Goal: Information Seeking & Learning: Learn about a topic

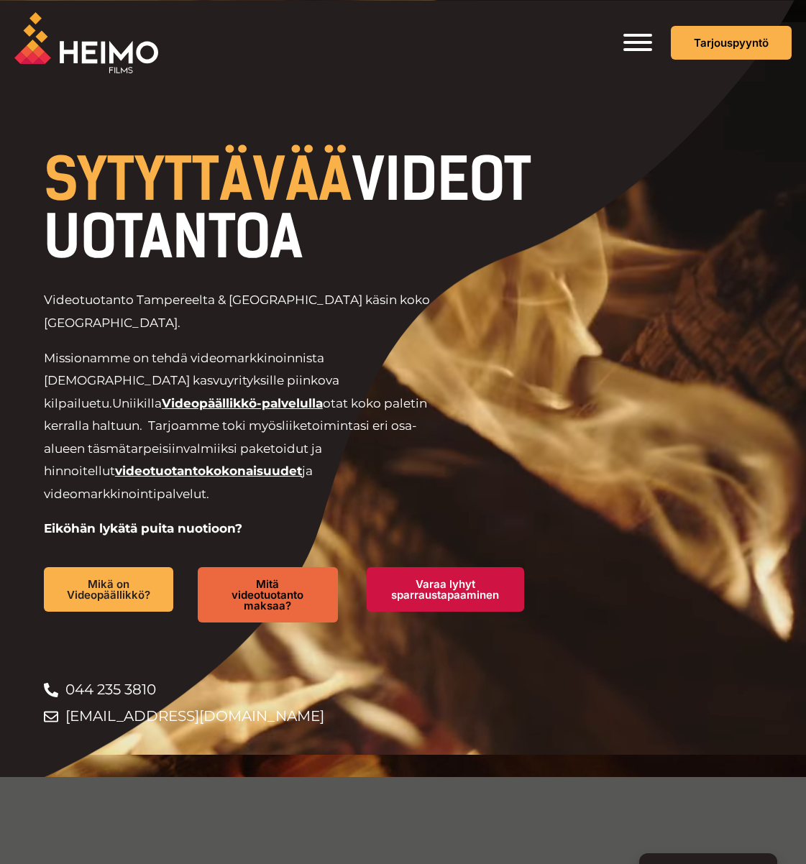
click at [636, 47] on span "Toggle Menu" at bounding box center [637, 42] width 29 height 17
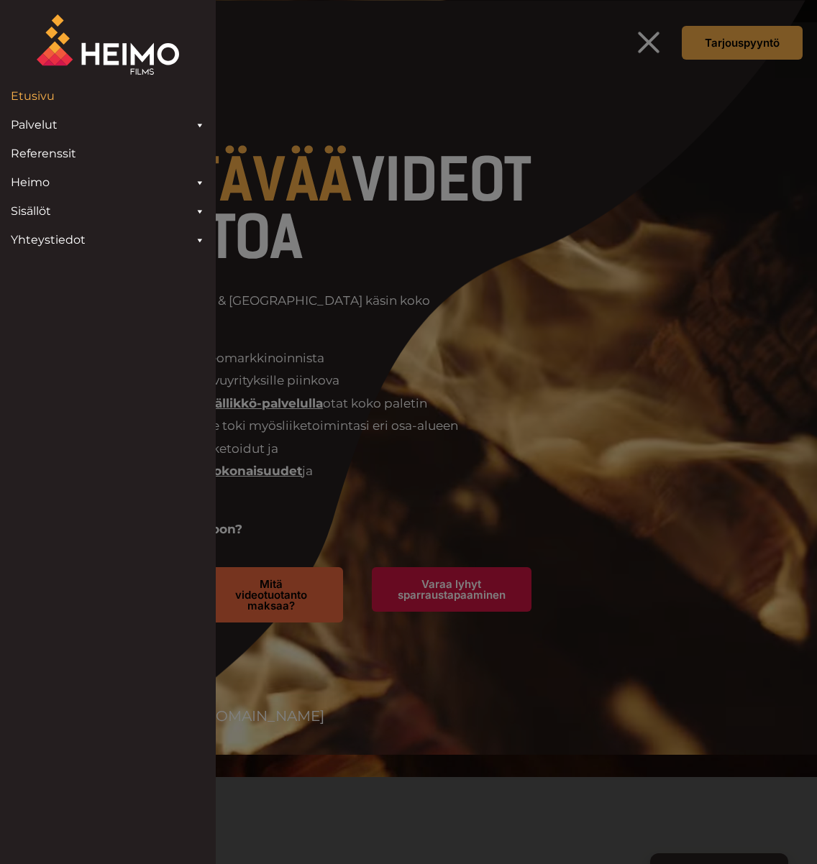
click at [36, 121] on link "Palvelut" at bounding box center [108, 125] width 209 height 29
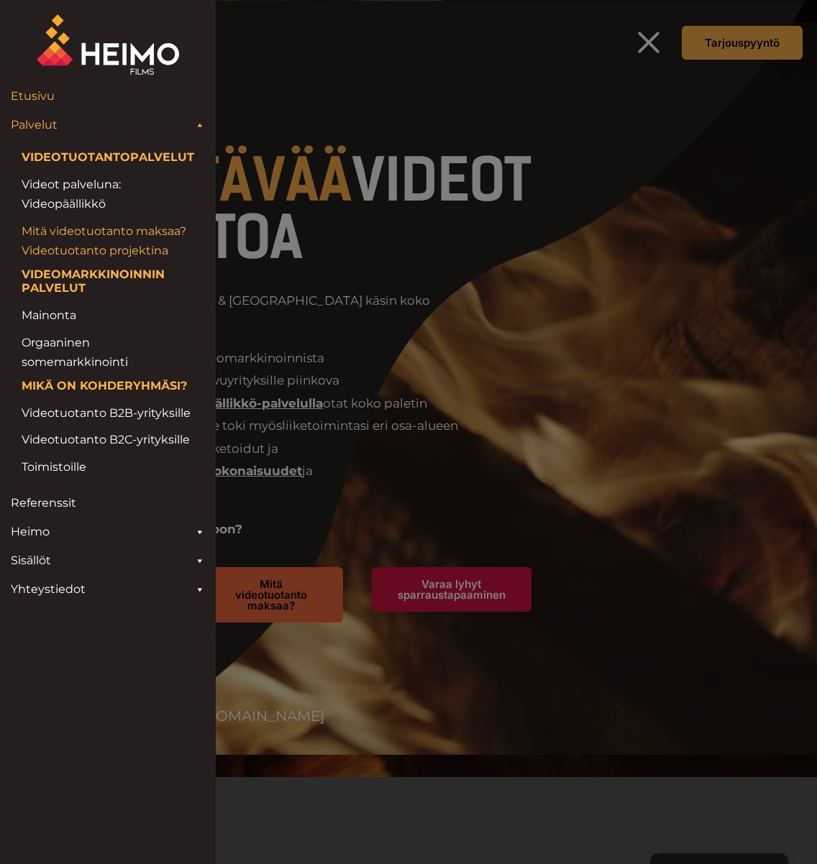
click at [96, 256] on link "Mitä videotuotanto maksaa? Videotuotanto projektina" at bounding box center [108, 240] width 173 height 39
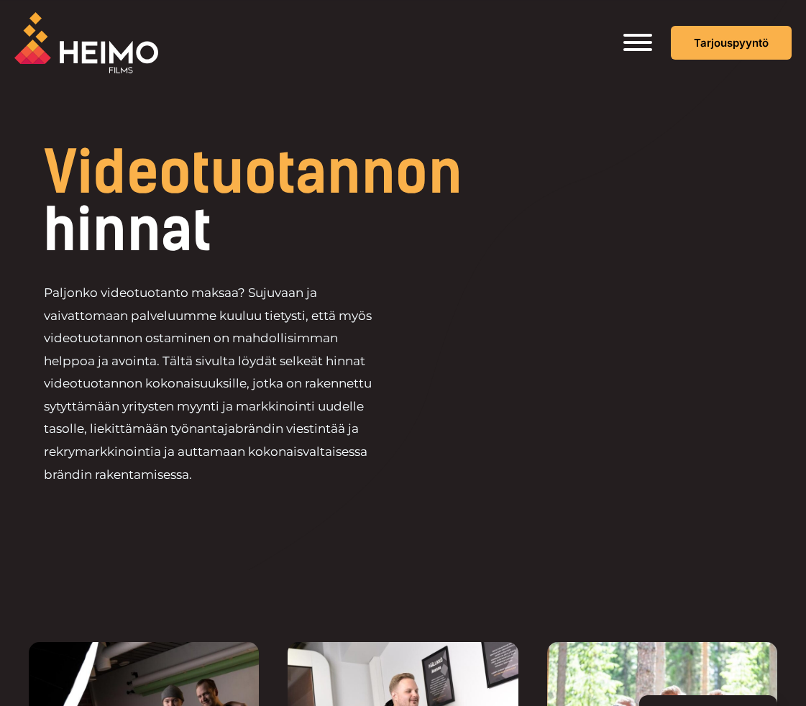
click at [642, 37] on span "Toggle Menu" at bounding box center [637, 35] width 29 height 3
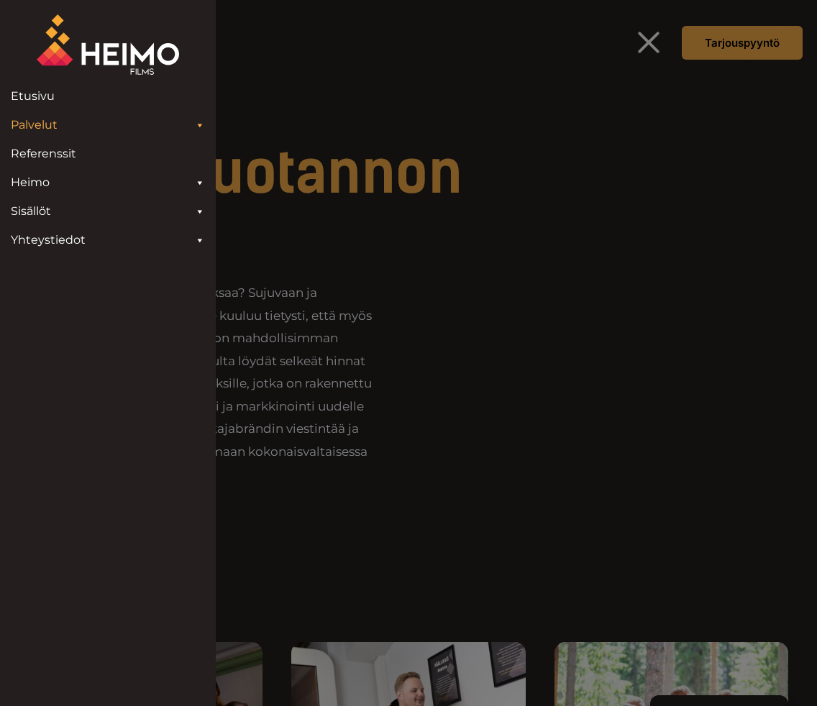
click at [127, 119] on link "Palvelut" at bounding box center [108, 125] width 209 height 29
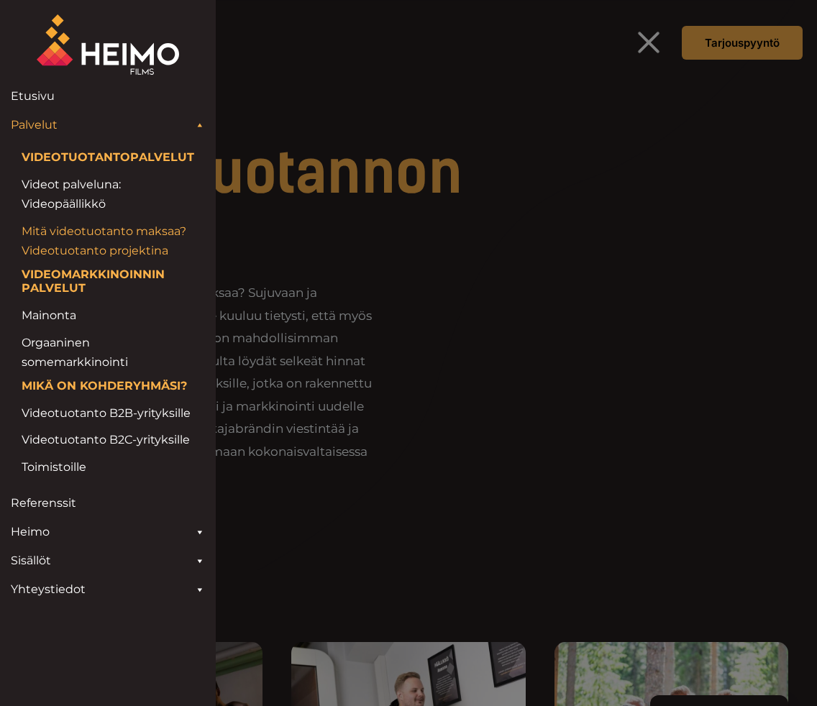
click at [138, 247] on link "Mitä videotuotanto maksaa? Videotuotanto projektina" at bounding box center [108, 240] width 173 height 39
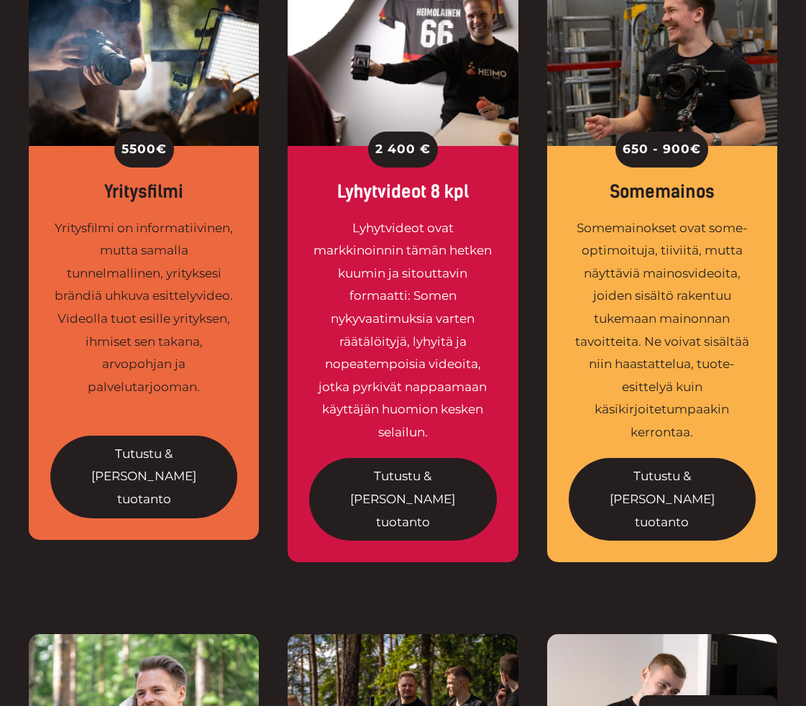
scroll to position [1366, 0]
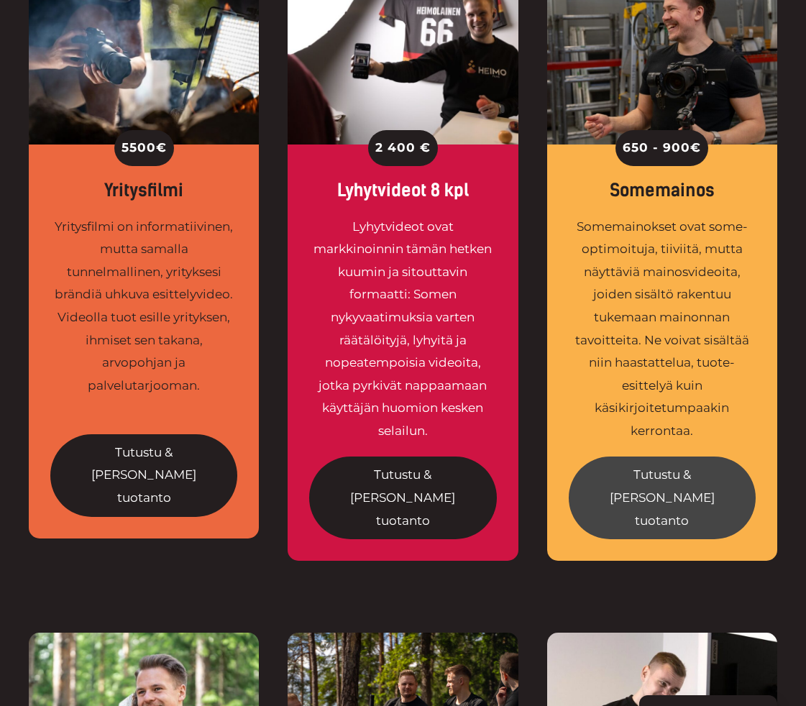
click at [702, 457] on link "Tutustu & tilaa tuotanto" at bounding box center [662, 498] width 187 height 83
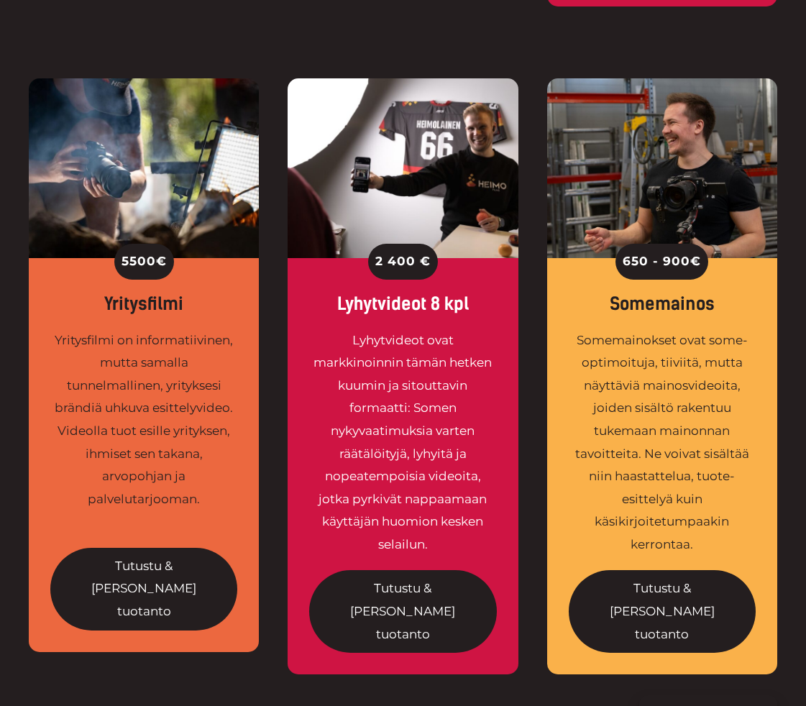
scroll to position [1294, 0]
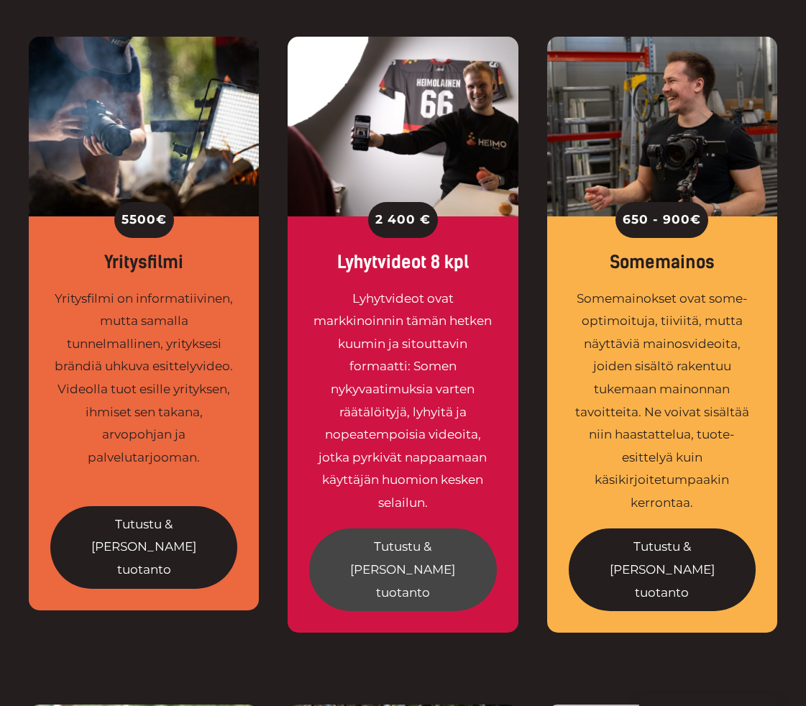
click at [430, 528] on link "Tutustu & tilaa tuotanto" at bounding box center [402, 569] width 187 height 83
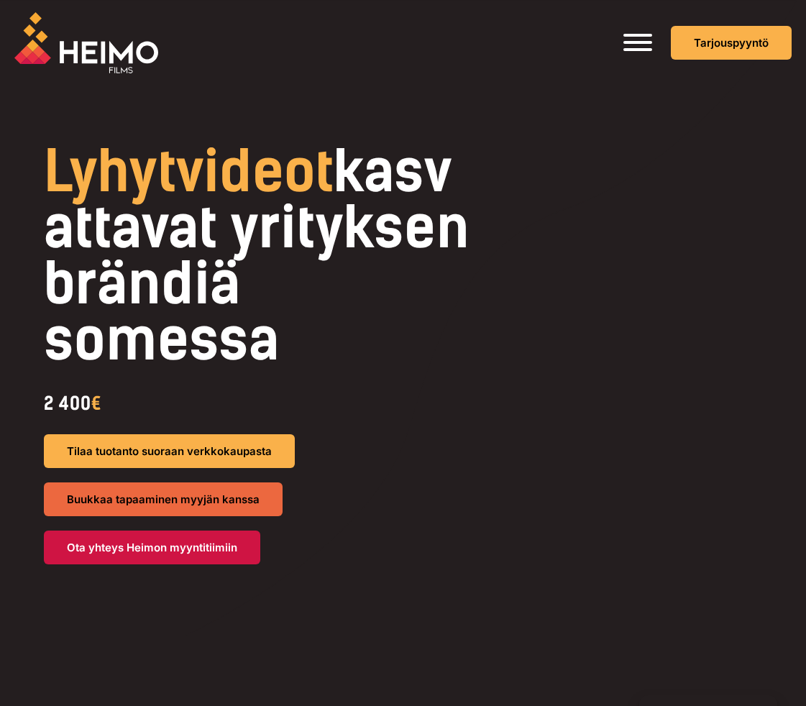
click at [641, 45] on span "Toggle Menu" at bounding box center [637, 42] width 29 height 17
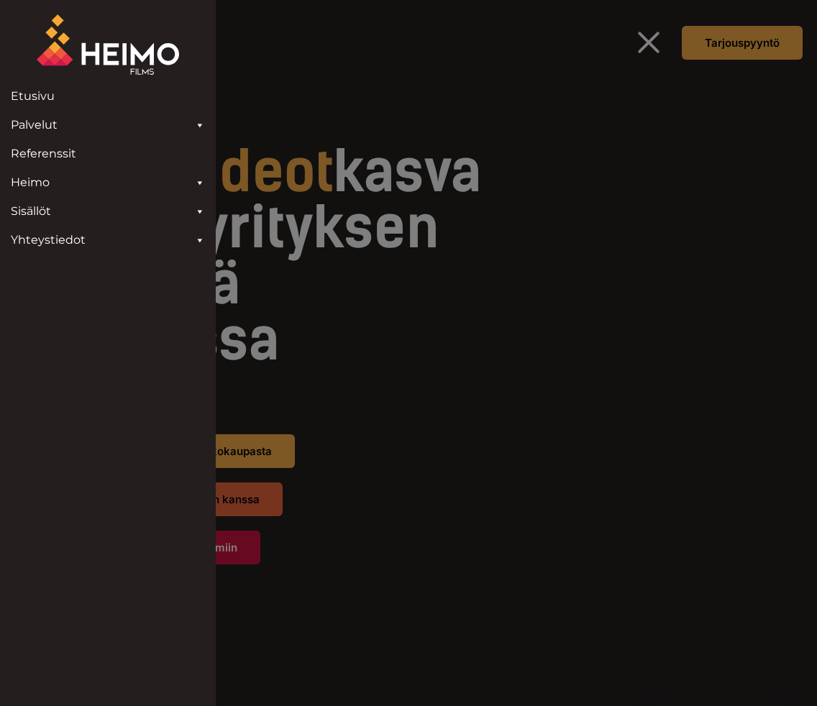
click at [69, 125] on link "Palvelut" at bounding box center [108, 125] width 209 height 29
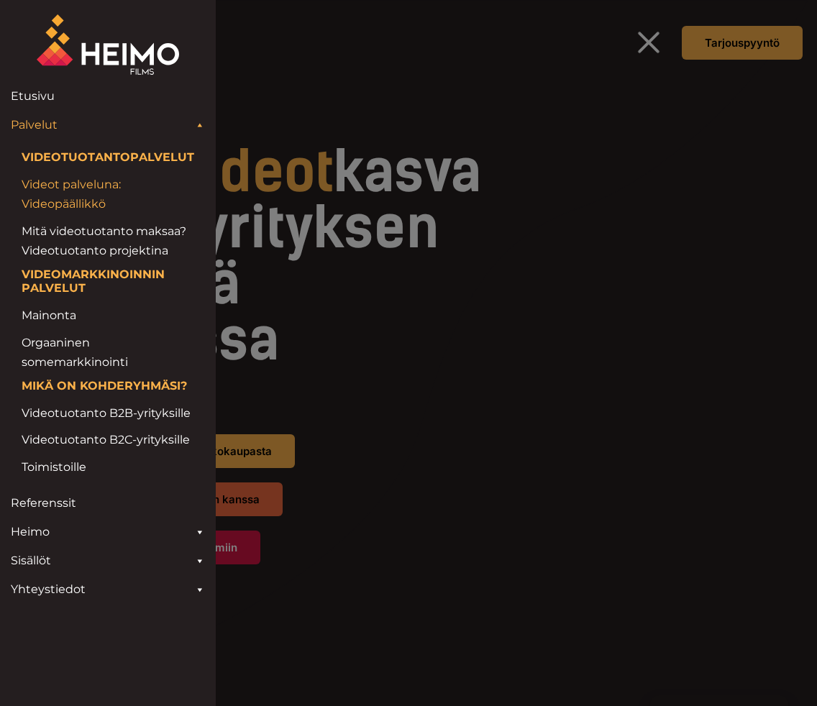
click at [81, 183] on link "Videot palveluna: Videopäällikkö" at bounding box center [108, 194] width 173 height 39
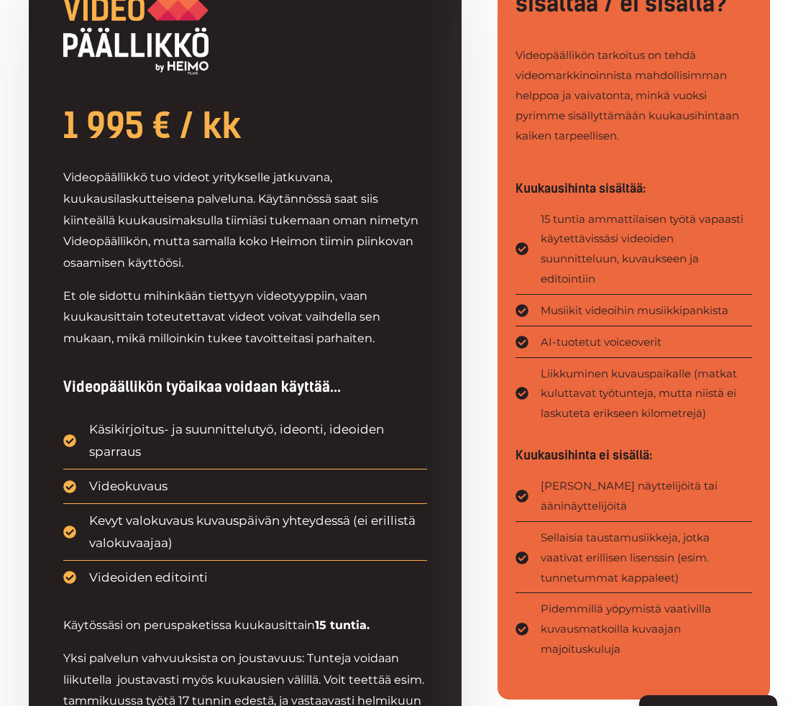
scroll to position [791, 0]
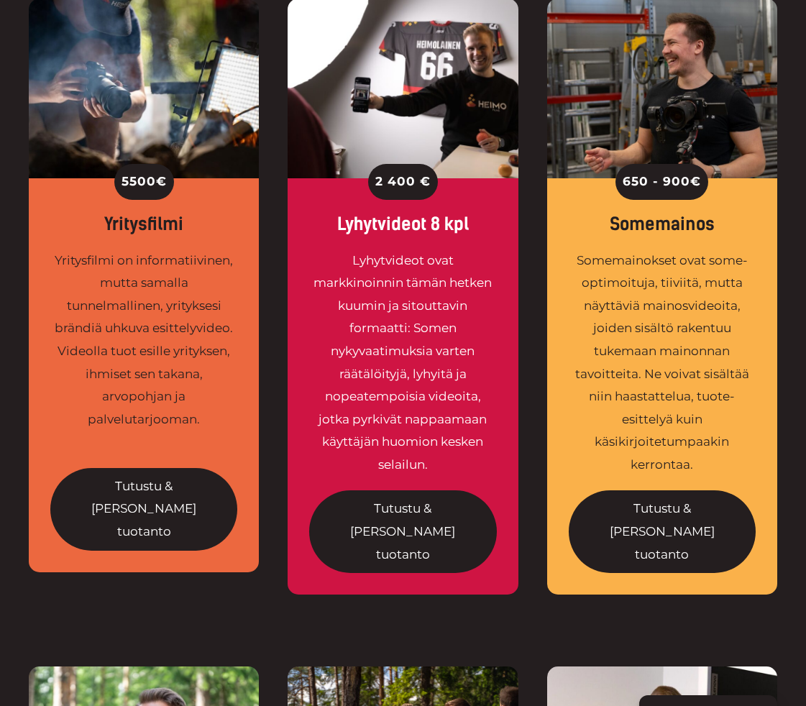
scroll to position [1366, 0]
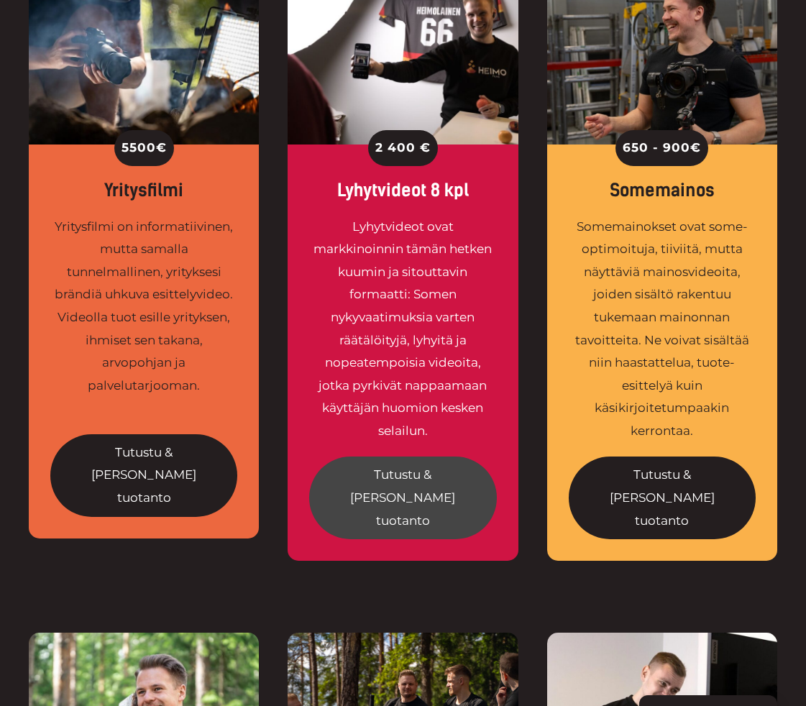
click at [421, 457] on link "Tutustu & tilaa tuotanto" at bounding box center [402, 498] width 187 height 83
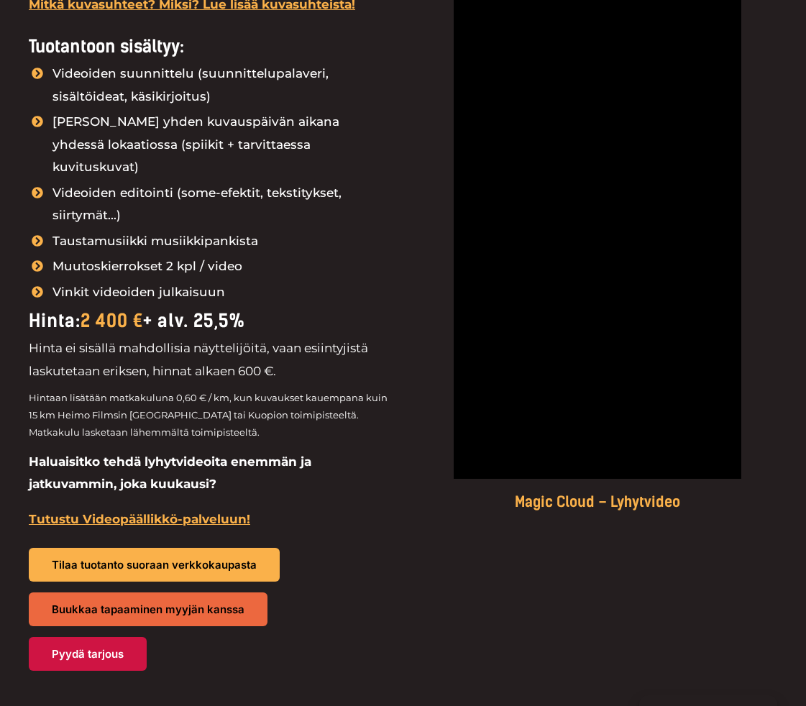
scroll to position [2085, 0]
